Goal: Task Accomplishment & Management: Use online tool/utility

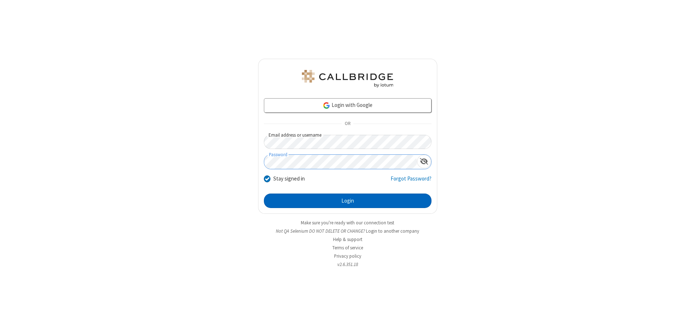
click at [347, 201] on button "Login" at bounding box center [348, 200] width 168 height 14
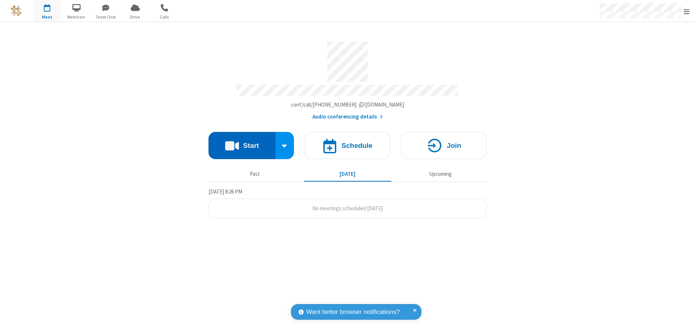
click at [242, 142] on button "Start" at bounding box center [241, 145] width 67 height 27
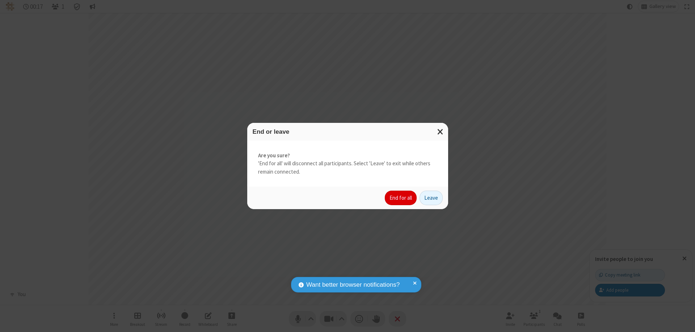
click at [401, 198] on button "End for all" at bounding box center [401, 197] width 32 height 14
